Goal: Information Seeking & Learning: Learn about a topic

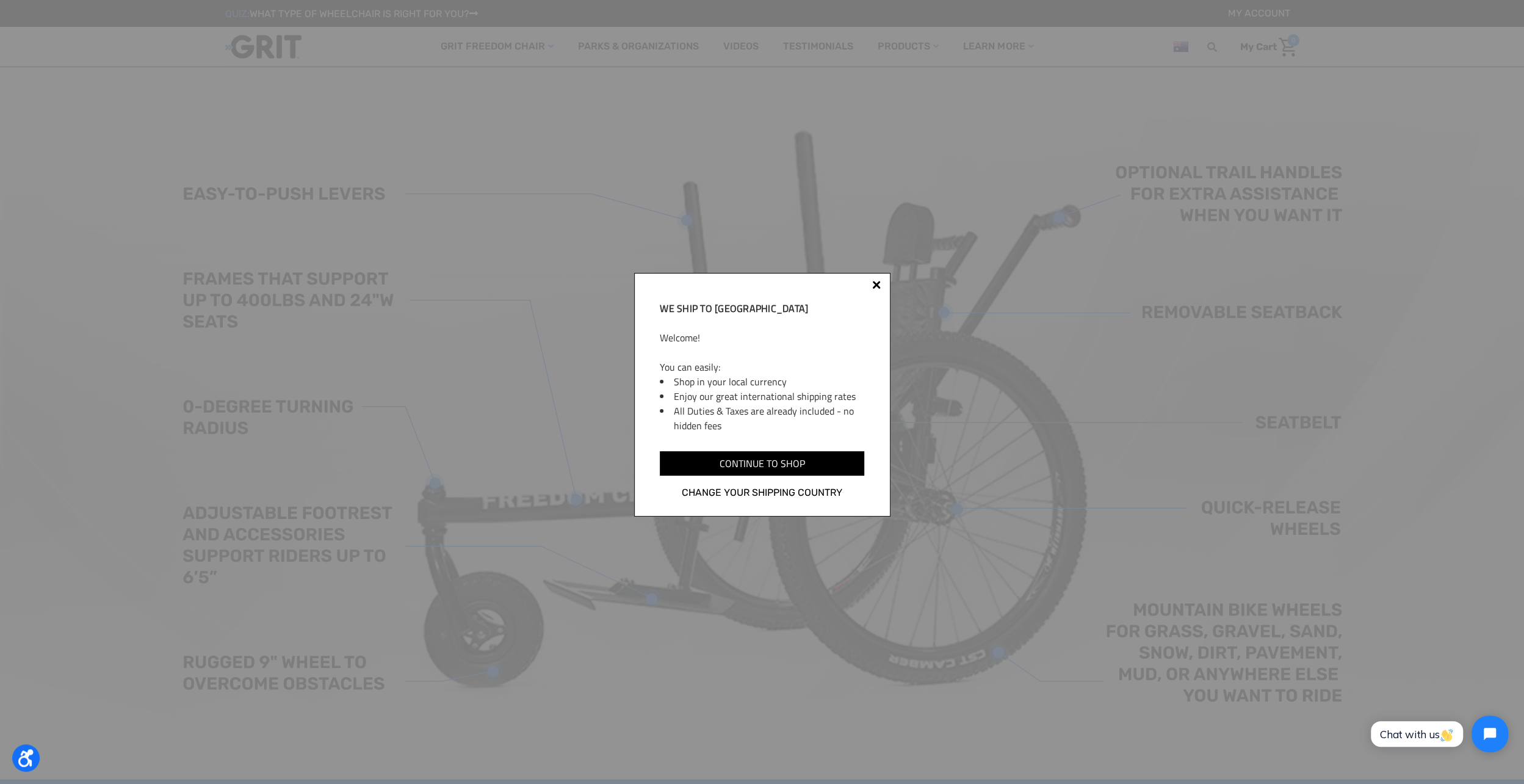
click at [874, 285] on div at bounding box center [876, 285] width 9 height 9
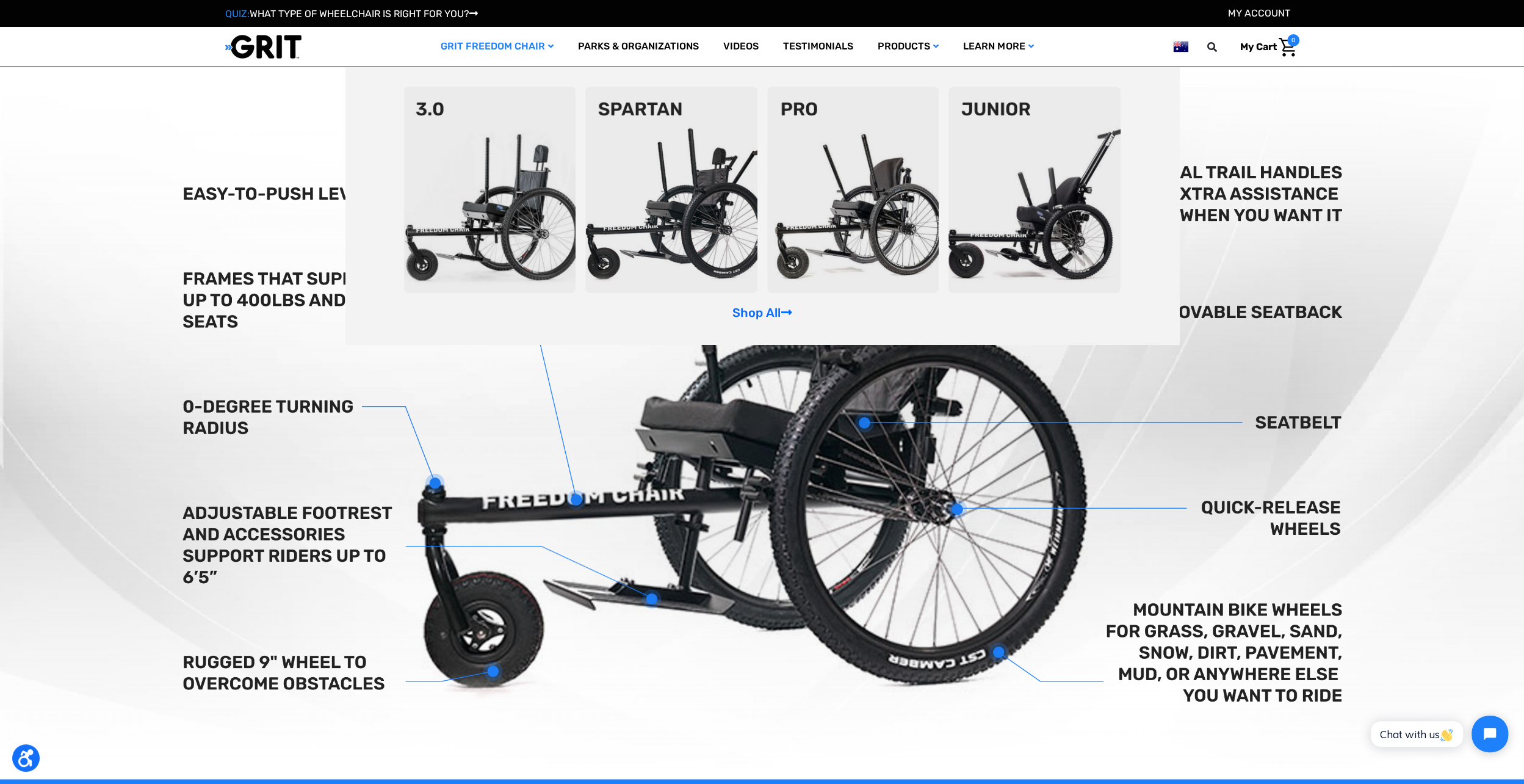
click at [1057, 174] on img at bounding box center [1035, 190] width 172 height 206
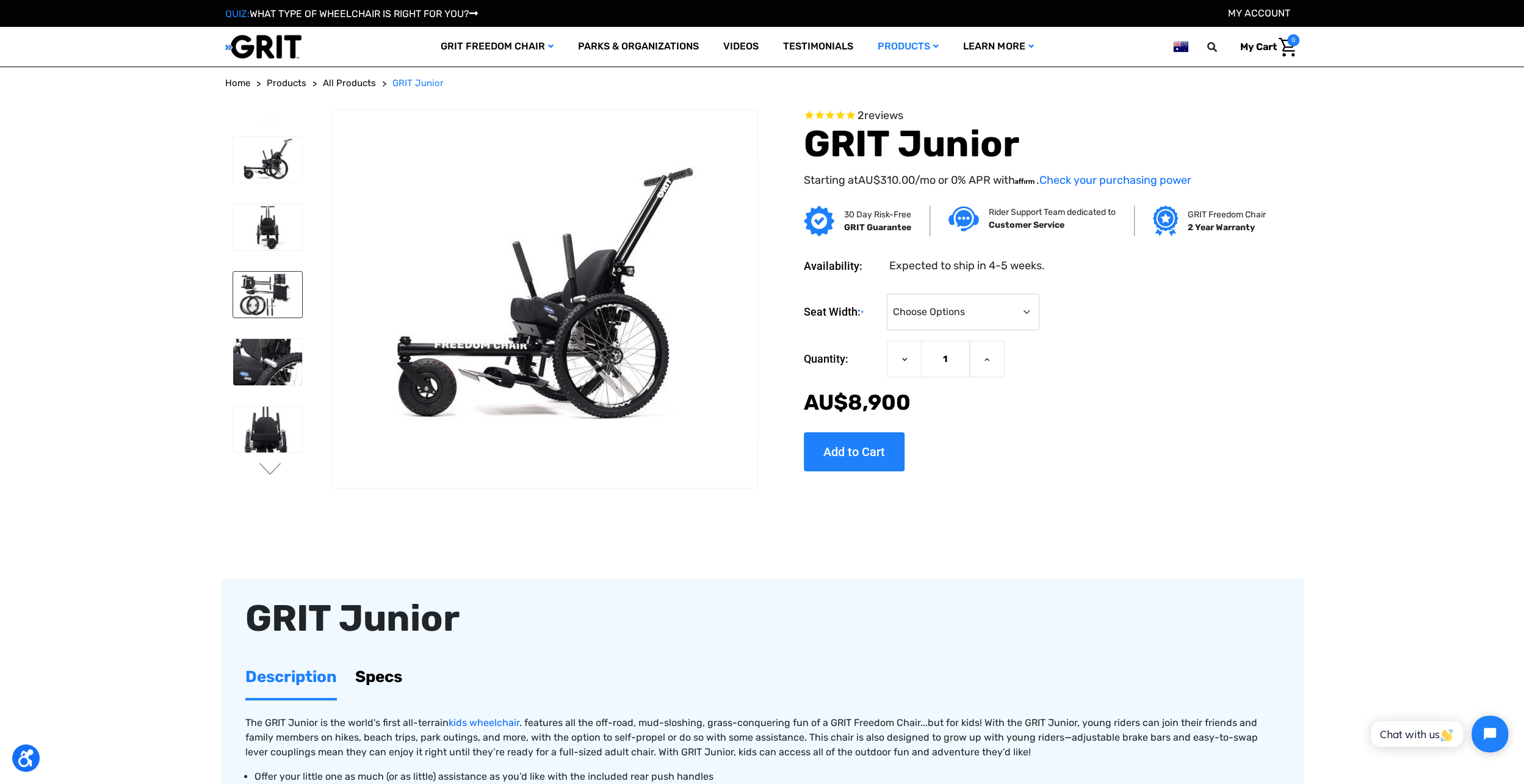
drag, startPoint x: 262, startPoint y: 293, endPoint x: 263, endPoint y: 310, distance: 17.0
click at [262, 293] on img at bounding box center [268, 294] width 69 height 47
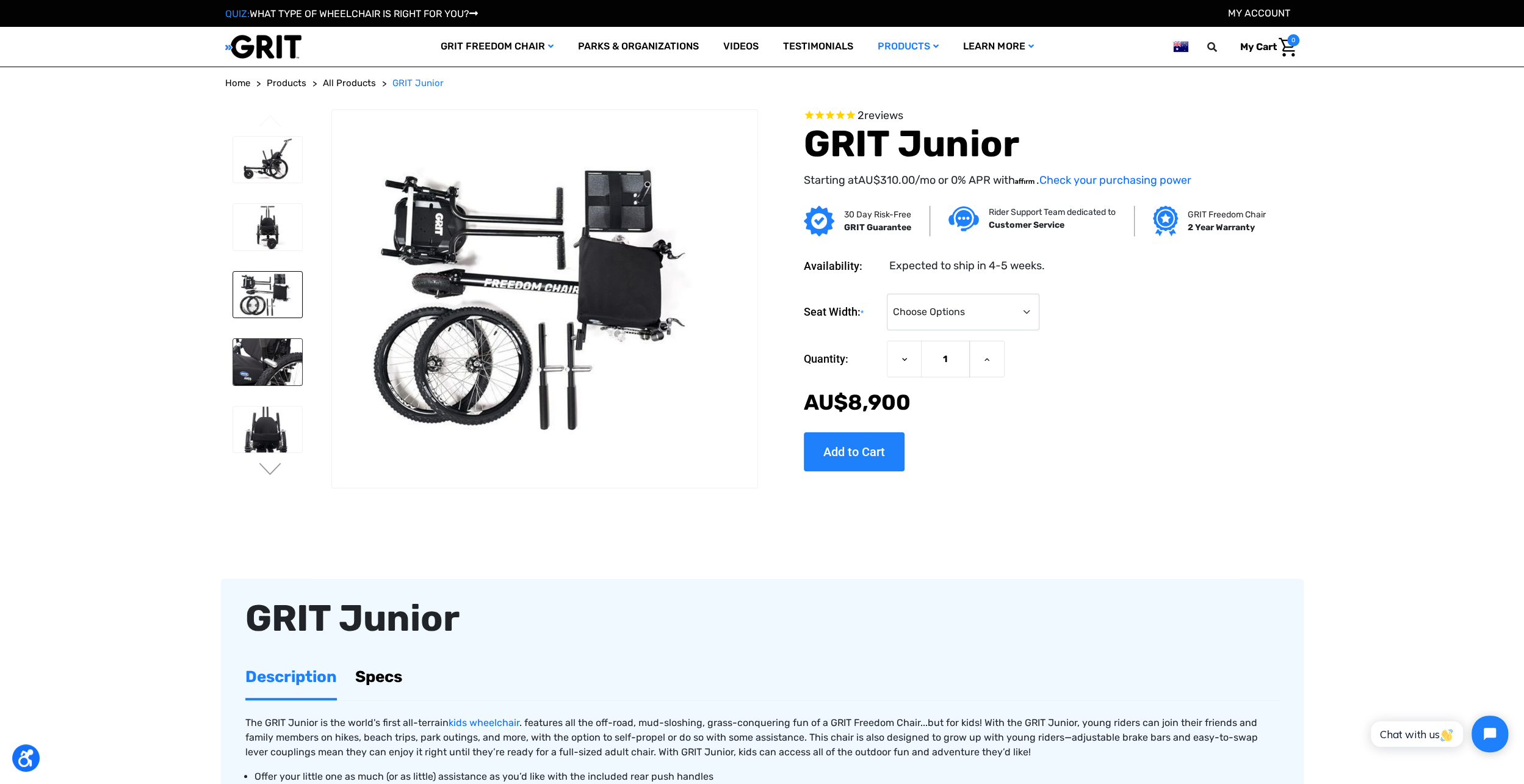
click at [263, 359] on img at bounding box center [268, 361] width 69 height 47
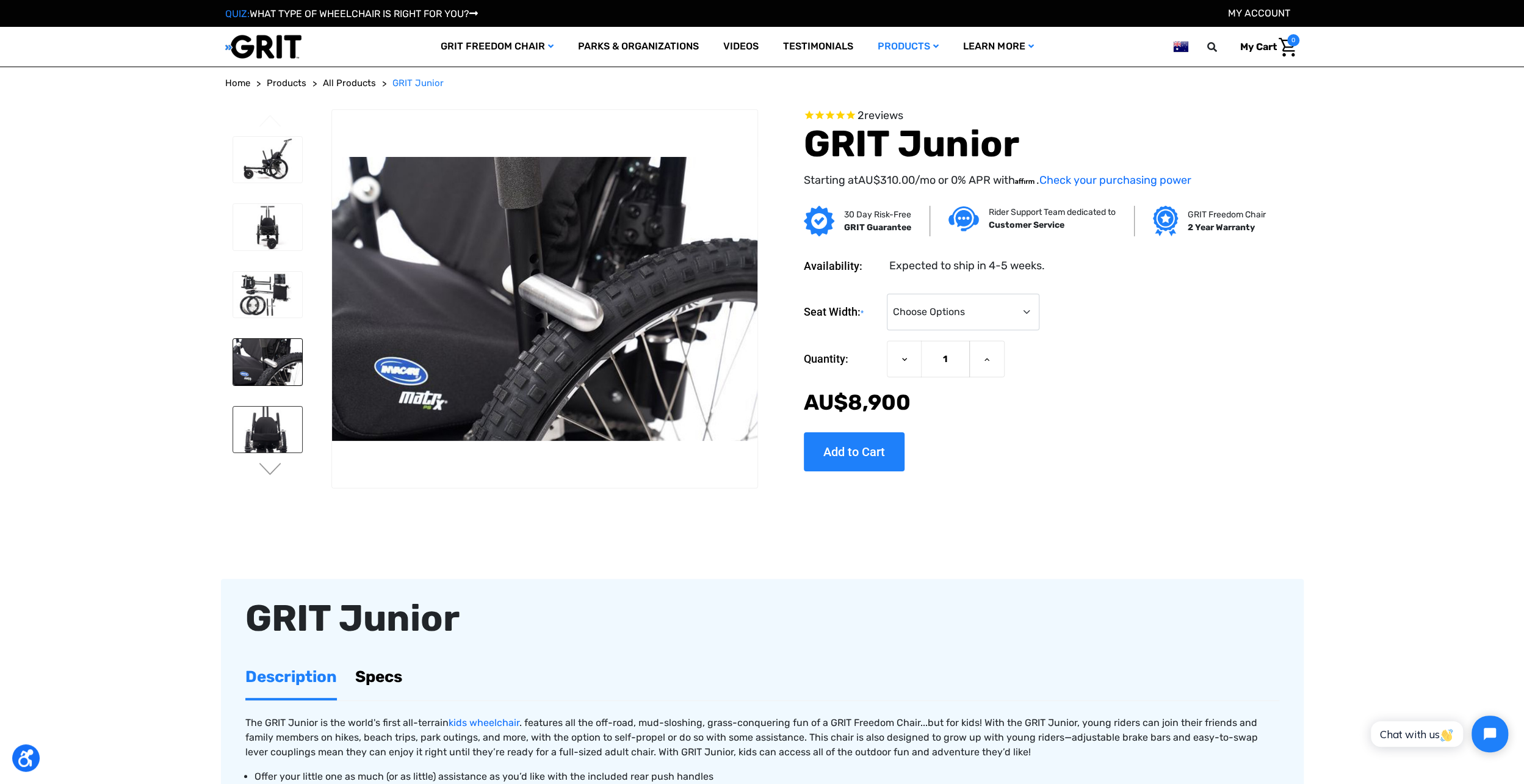
click at [265, 426] on img at bounding box center [268, 430] width 69 height 47
